Goal: Communication & Community: Participate in discussion

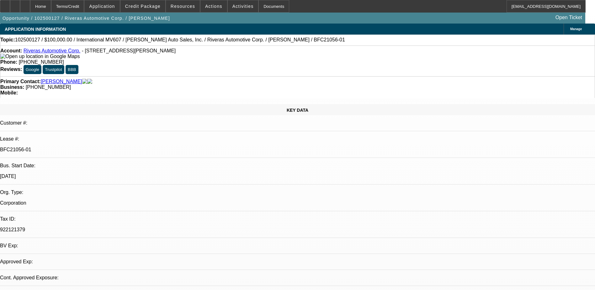
select select "0"
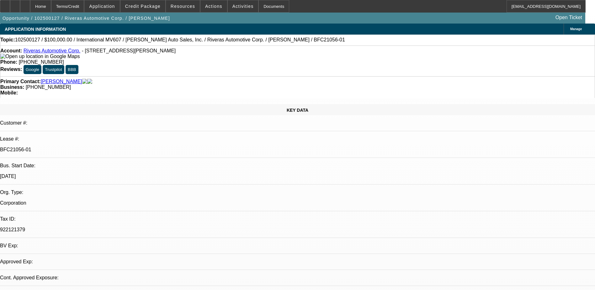
select select "0"
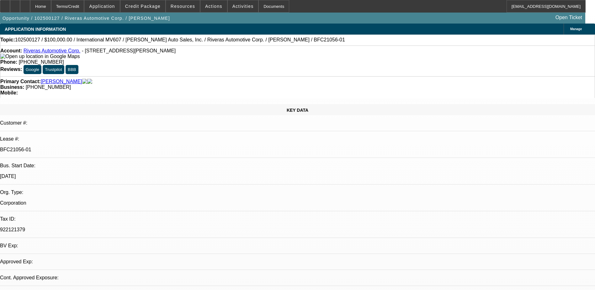
select select "0"
select select "1"
select select "6"
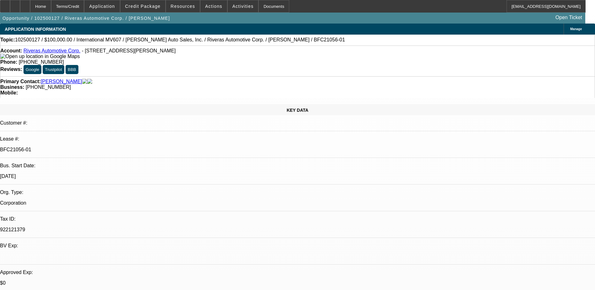
select select "1"
select select "6"
select select "1"
select select "2"
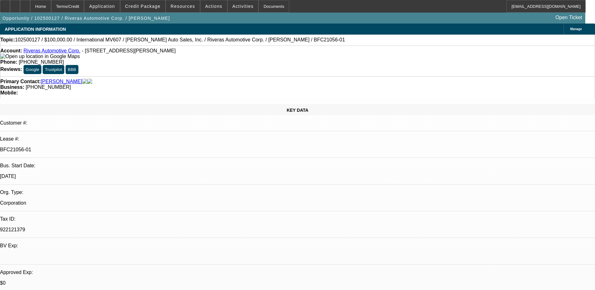
select select "6"
select select "1"
select select "2"
select select "6"
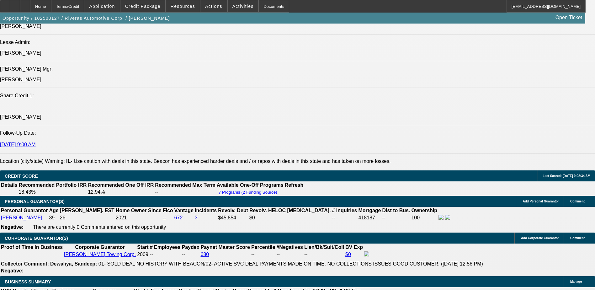
scroll to position [941, 0]
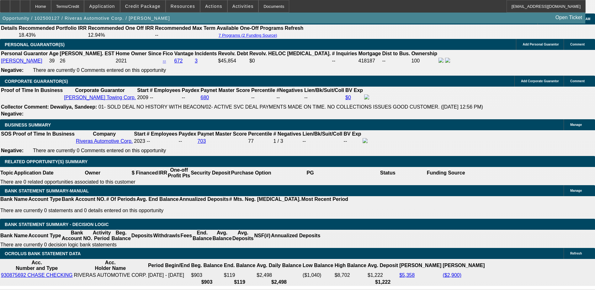
drag, startPoint x: 455, startPoint y: 121, endPoint x: 451, endPoint y: 110, distance: 11.9
drag, startPoint x: 434, startPoint y: 226, endPoint x: 542, endPoint y: 229, distance: 107.9
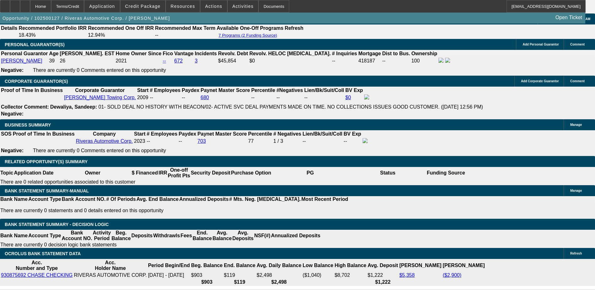
drag, startPoint x: 542, startPoint y: 229, endPoint x: 524, endPoint y: 226, distance: 18.1
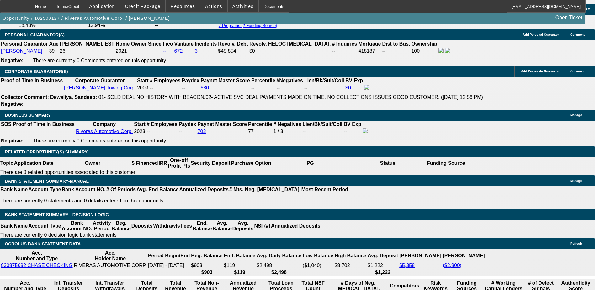
scroll to position [1160, 0]
